Goal: Transaction & Acquisition: Purchase product/service

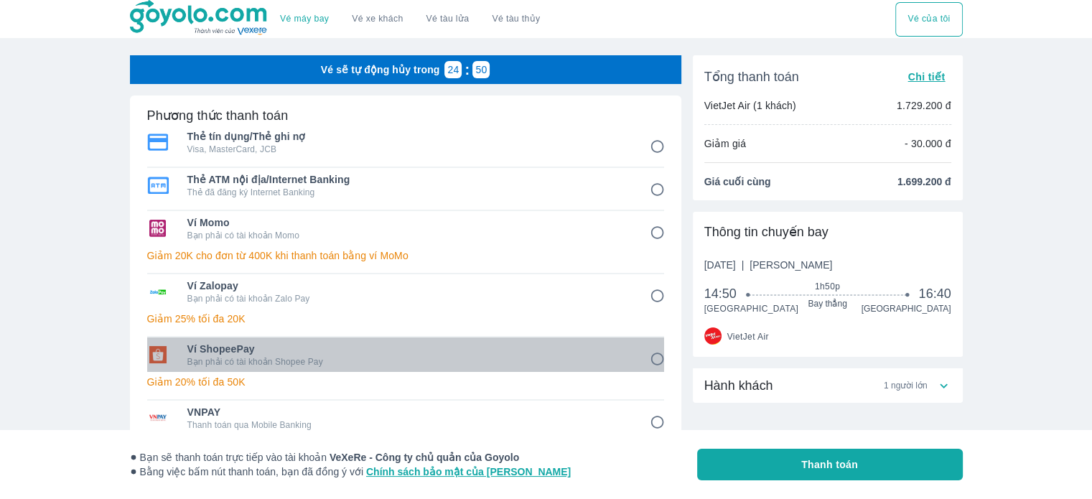
click at [263, 358] on p "Bạn phải có tài khoản Shopee Pay" at bounding box center [408, 361] width 442 height 11
radio input "true"
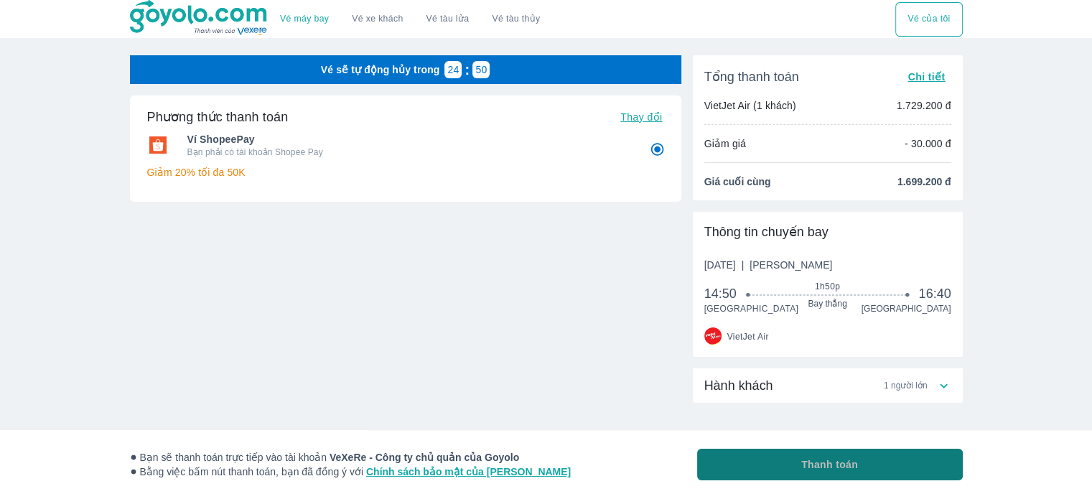
click at [758, 464] on button "Thanh toán" at bounding box center [830, 465] width 266 height 32
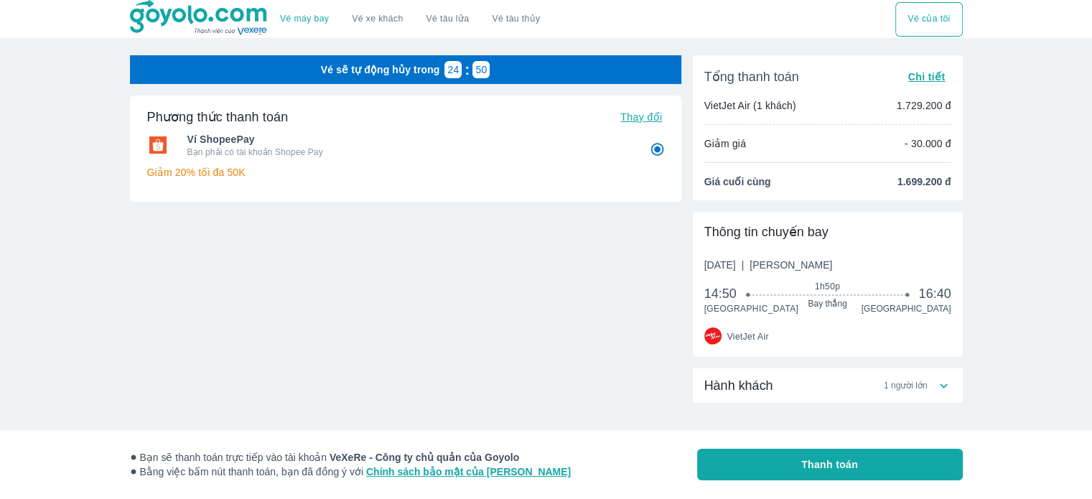
radio input "false"
